Goal: Transaction & Acquisition: Purchase product/service

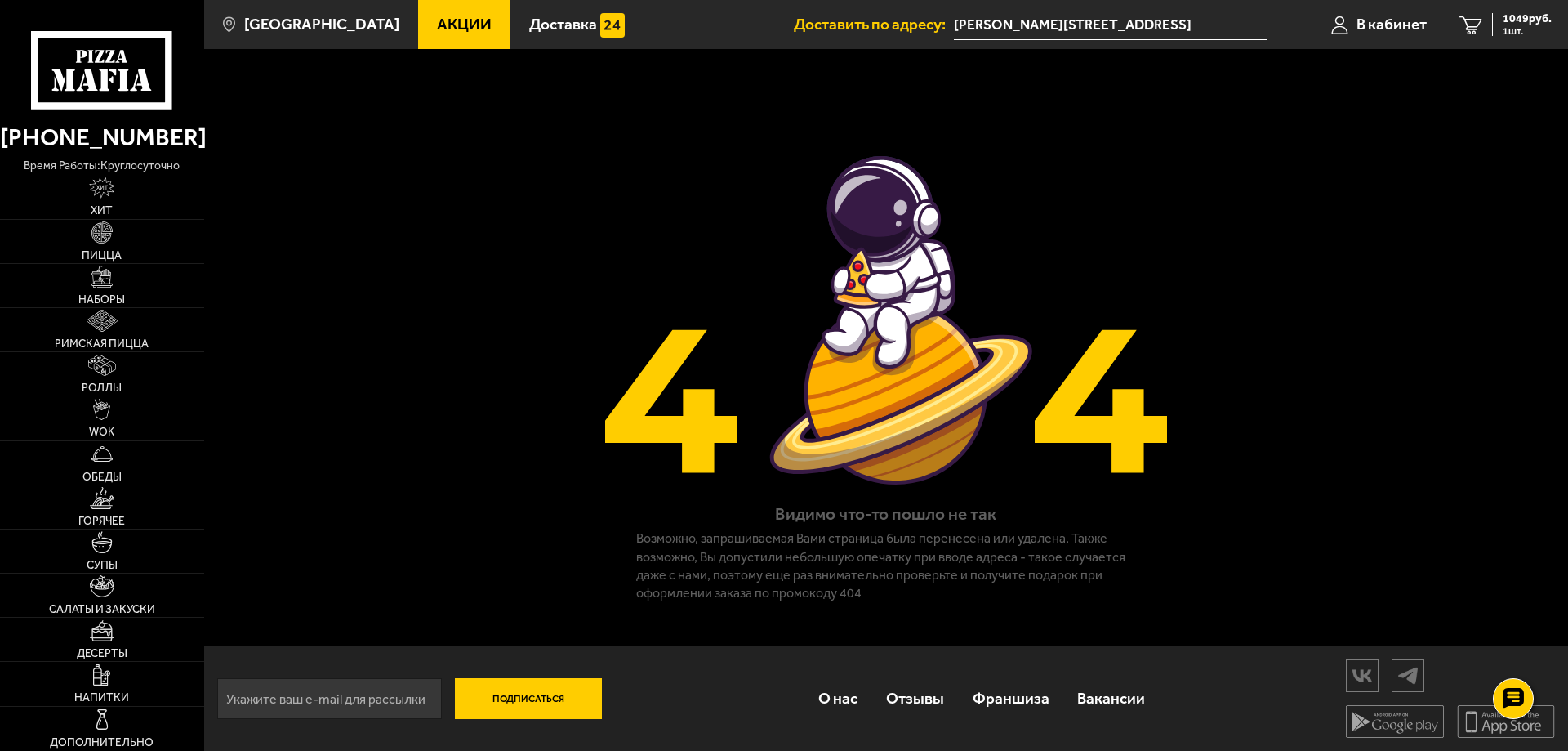
click at [406, 497] on div "Видимо что-то пошло не так Возможно, запрашиваемая Вами страница была перенесен…" at bounding box center [886, 326] width 1364 height 554
click at [96, 270] on img at bounding box center [103, 277] width 22 height 22
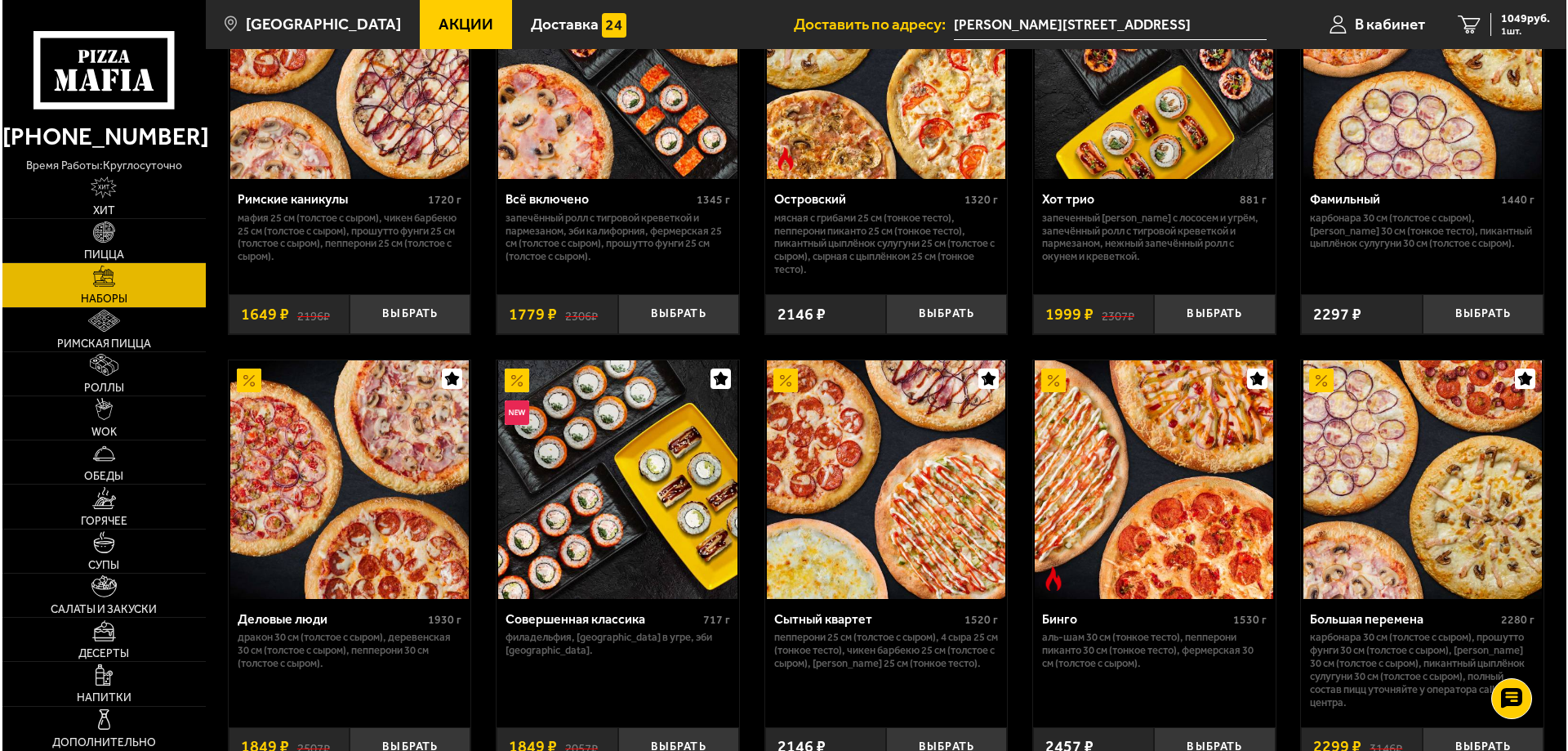
scroll to position [1633, 0]
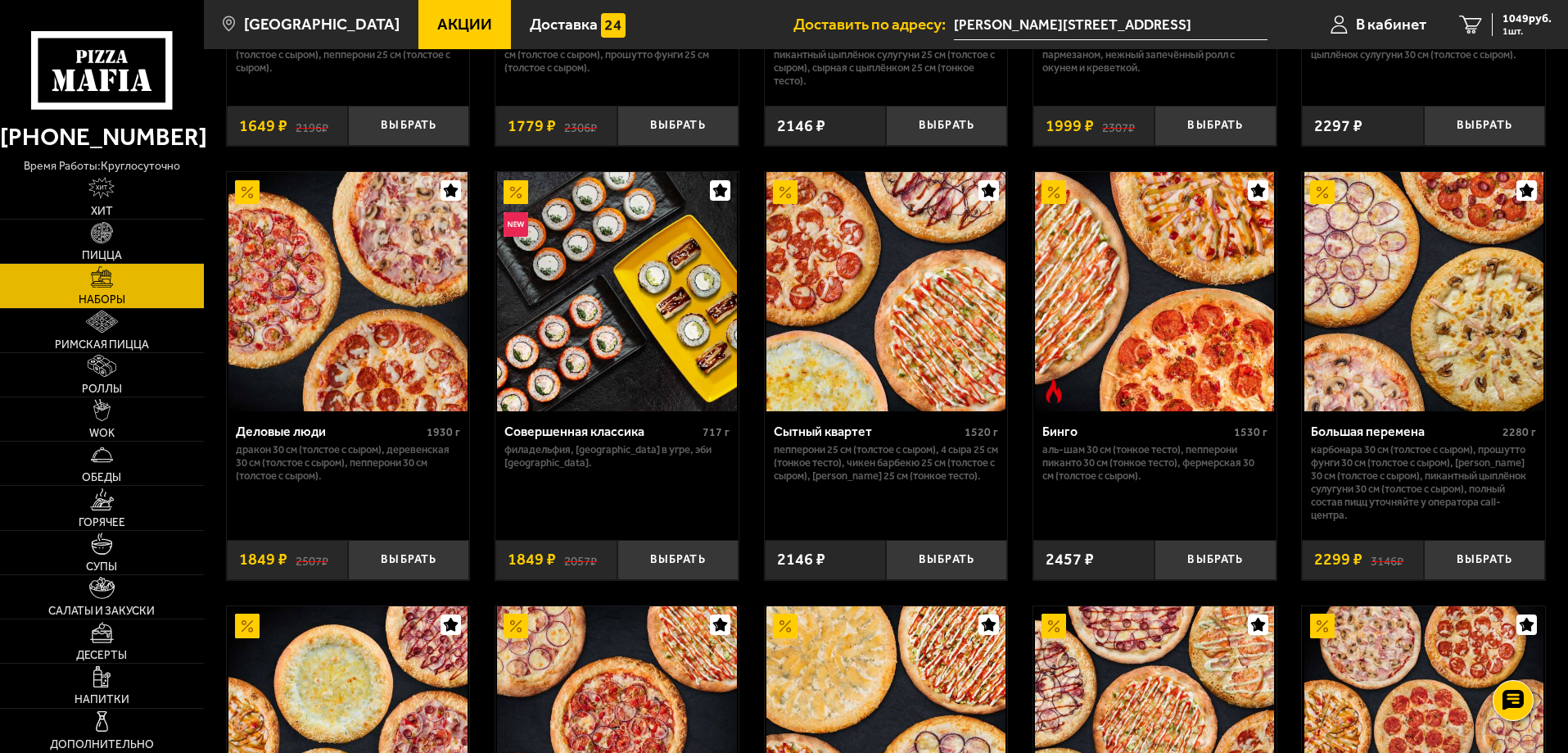
click at [412, 422] on div "Деловые люди 1930 г Дракон 30 см (толстое с сыром), Деревенская 30 см (толстое …" at bounding box center [348, 469] width 244 height 116
click at [318, 448] on p "Дракон 30 см (толстое с сыром), Деревенская 30 см (толстое с сыром), Пепперони …" at bounding box center [348, 462] width 226 height 39
click at [300, 426] on div "Деловые люди 1930 г Дракон 30 см (толстое с сыром), Деревенская 30 см (толстое …" at bounding box center [348, 469] width 244 height 116
click at [298, 430] on div "Деловые люди" at bounding box center [329, 431] width 188 height 16
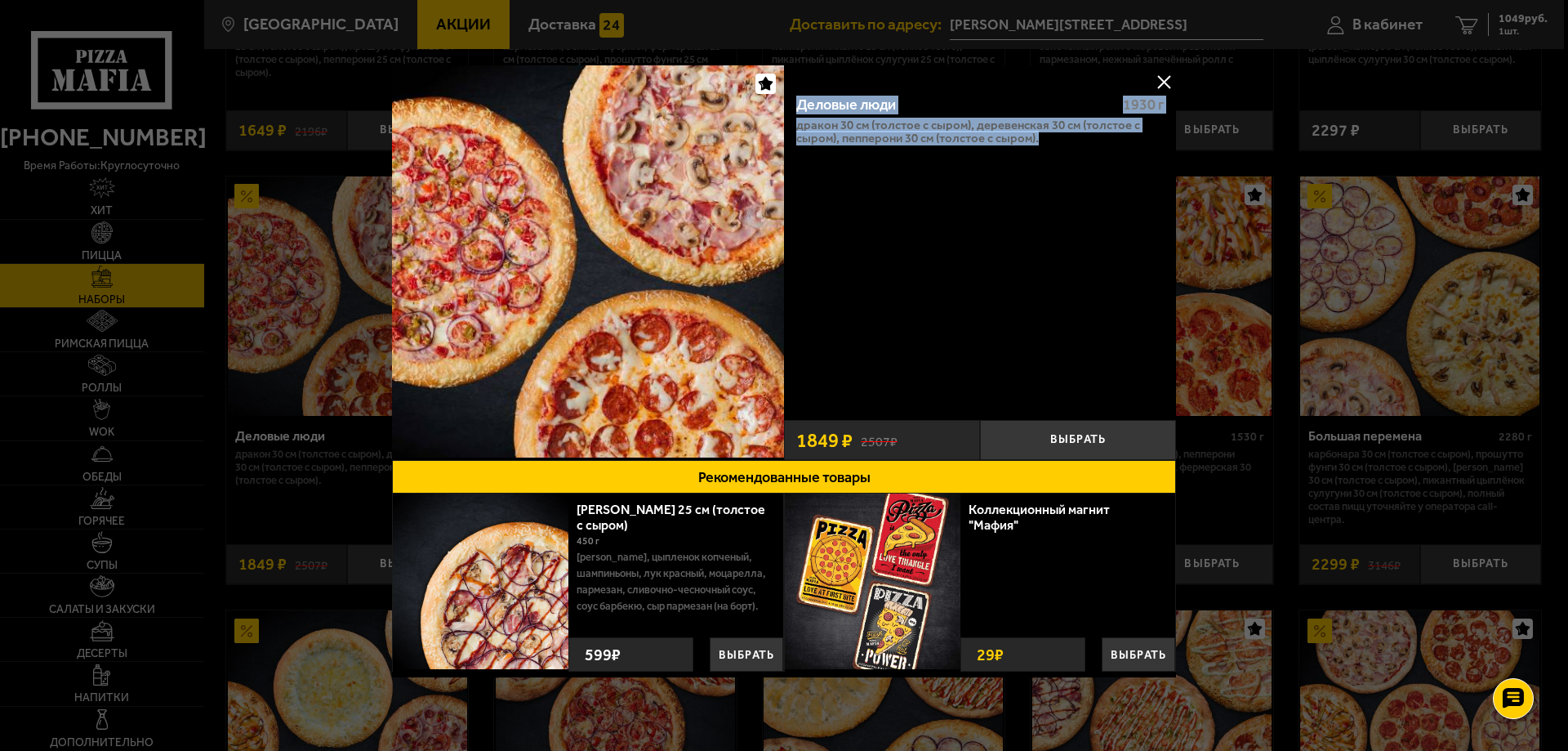
drag, startPoint x: 796, startPoint y: 101, endPoint x: 1056, endPoint y: 142, distance: 263.2
click at [1056, 142] on div "Деловые люди 1930 г Дракон 30 см (толстое с сыром), Деревенская 30 см (толстое …" at bounding box center [980, 246] width 392 height 330
copy div "Деловые люди 1930 г Дракон 30 см (толстое с сыром), Деревенская 30 см (толстое …"
